Goal: Task Accomplishment & Management: Use online tool/utility

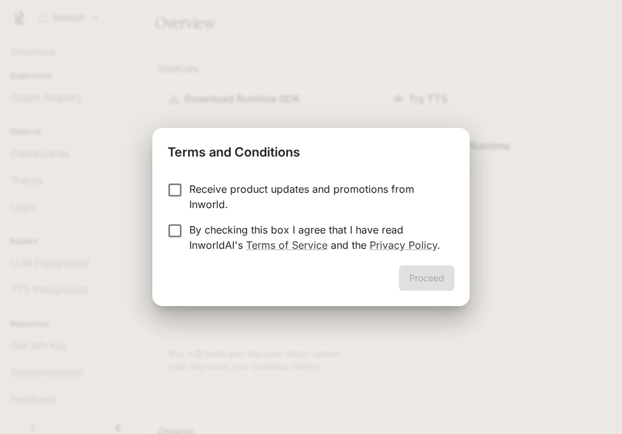
click at [336, 232] on p "By checking this box I agree that I have read InworldAI's Terms of Service and …" at bounding box center [316, 237] width 255 height 31
click at [423, 273] on button "Proceed" at bounding box center [426, 278] width 55 height 25
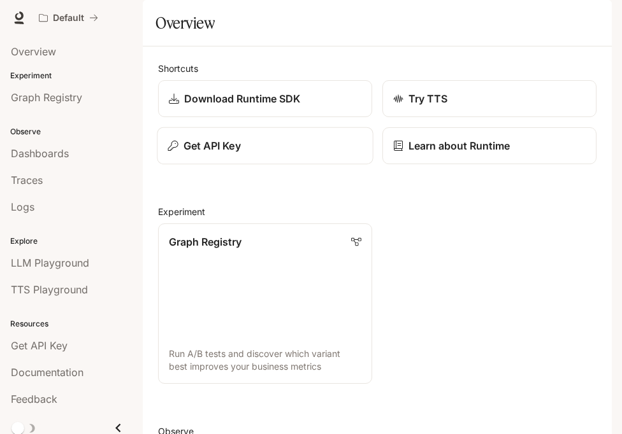
click at [251, 153] on div "Get API Key" at bounding box center [264, 145] width 194 height 15
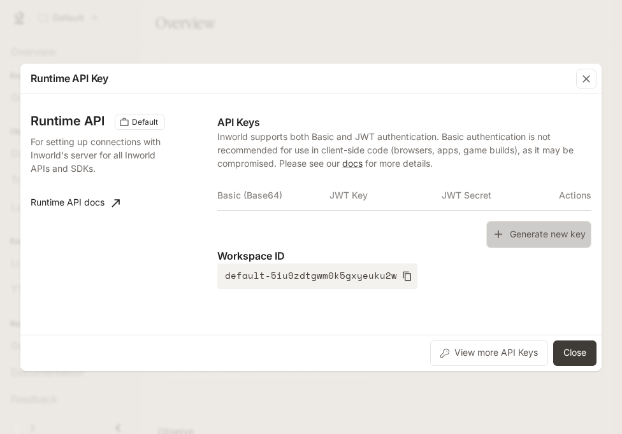
drag, startPoint x: 510, startPoint y: 230, endPoint x: 499, endPoint y: 231, distance: 11.5
click at [510, 231] on button "Generate new key" at bounding box center [538, 234] width 105 height 27
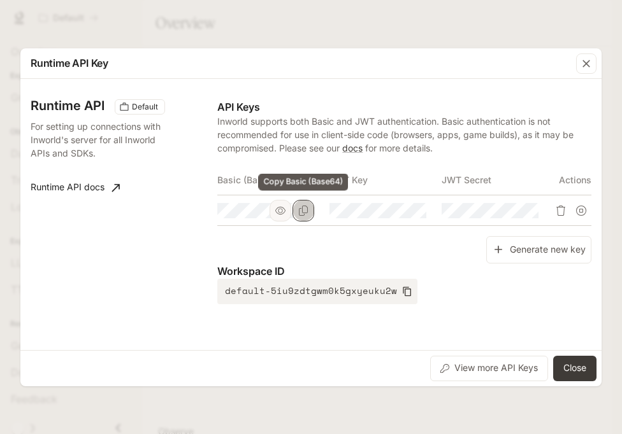
click at [306, 216] on button "Copy Basic (Base64)" at bounding box center [303, 211] width 22 height 22
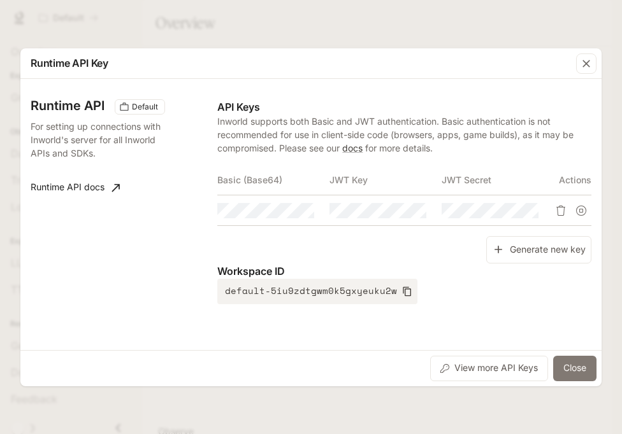
click at [577, 363] on button "Close" at bounding box center [574, 368] width 43 height 25
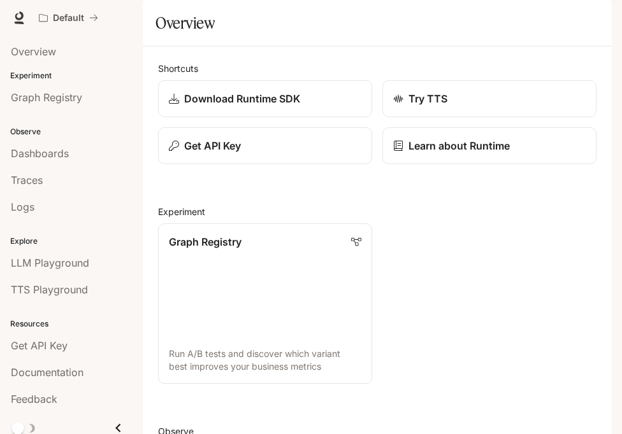
click at [594, 15] on icon "button" at bounding box center [593, 18] width 7 height 7
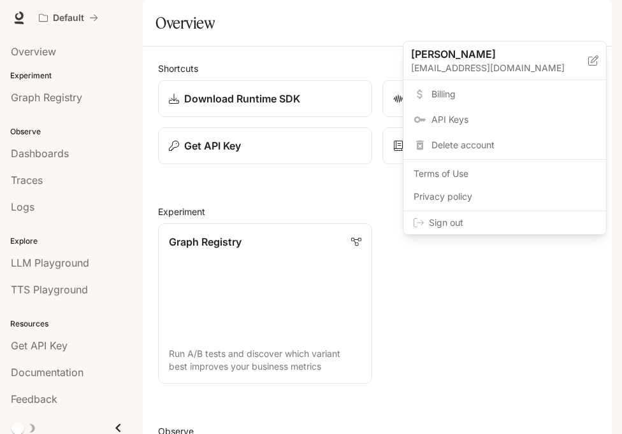
click at [536, 222] on span "Sign out" at bounding box center [512, 223] width 167 height 13
